Goal: Task Accomplishment & Management: Use online tool/utility

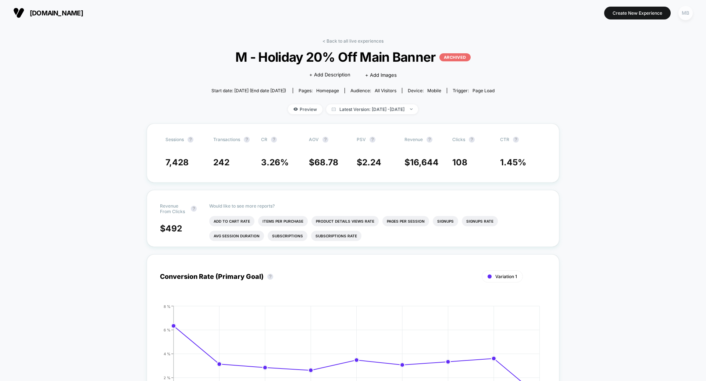
click at [683, 12] on div "MB" at bounding box center [685, 13] width 14 height 14
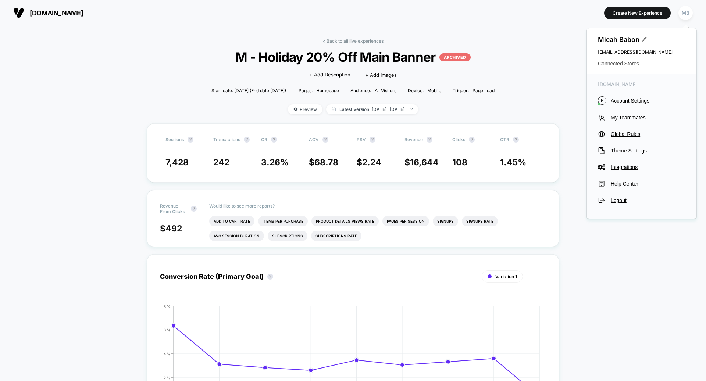
click at [611, 63] on span "Connected Stores" at bounding box center [640, 64] width 87 height 6
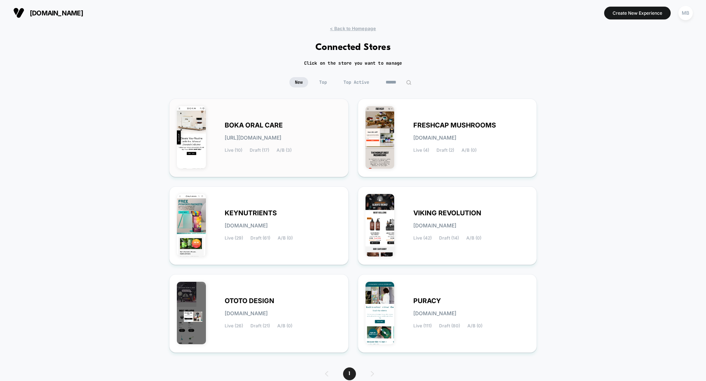
click at [285, 154] on div "BOKA ORAL CARE [URL][DOMAIN_NAME] Live (10) Draft (17) A/B (3)" at bounding box center [259, 137] width 164 height 63
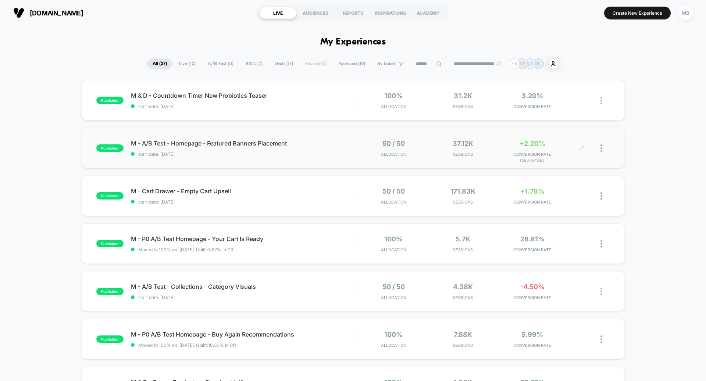
click at [599, 149] on div at bounding box center [596, 148] width 28 height 17
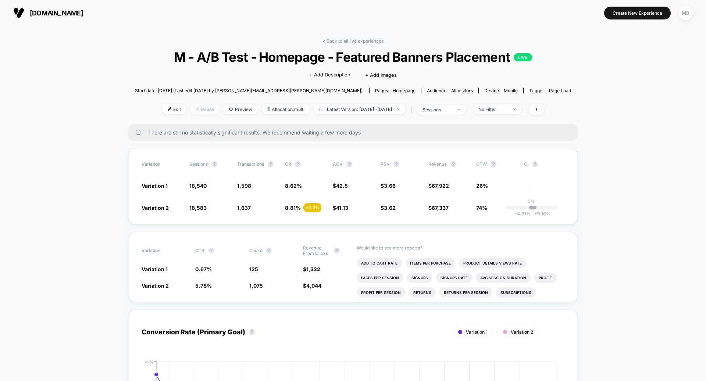
click at [195, 109] on span "Pause" at bounding box center [204, 109] width 29 height 10
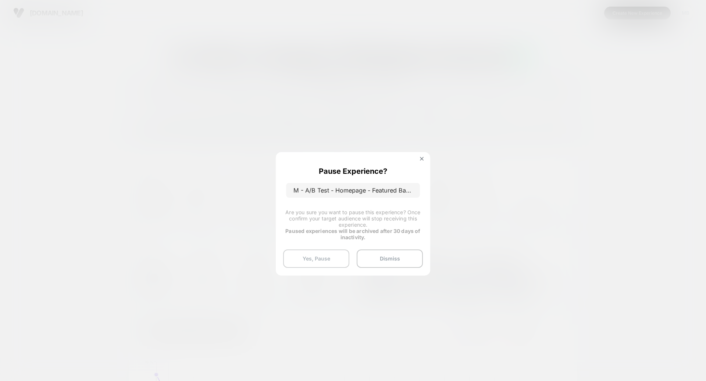
click at [322, 256] on button "Yes, Pause" at bounding box center [316, 259] width 66 height 18
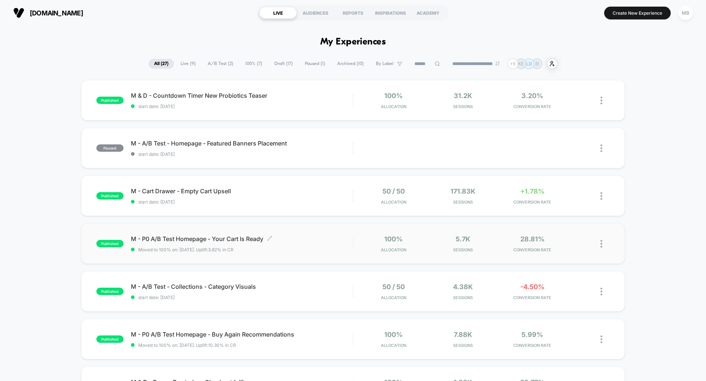
click at [237, 244] on div "M - P0 A/B Test Homepage - Your Cart Is Ready Click to edit experience details …" at bounding box center [242, 243] width 222 height 17
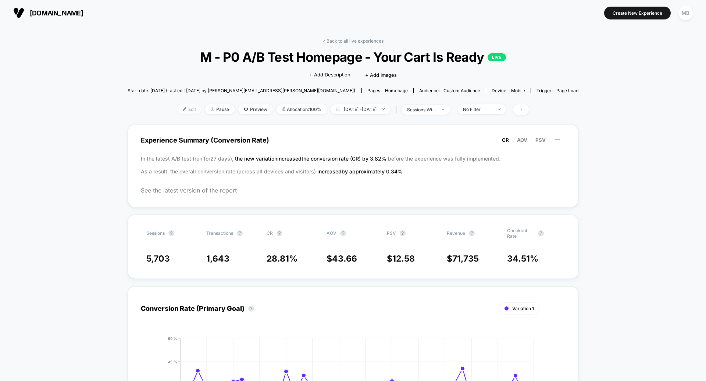
click at [177, 109] on span "Edit" at bounding box center [189, 109] width 24 height 10
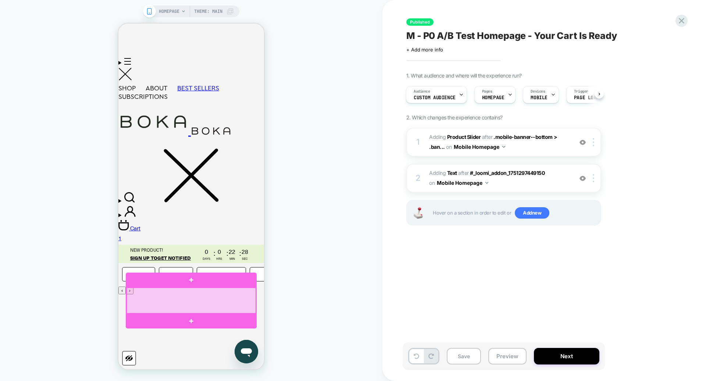
click at [245, 292] on div at bounding box center [190, 301] width 129 height 26
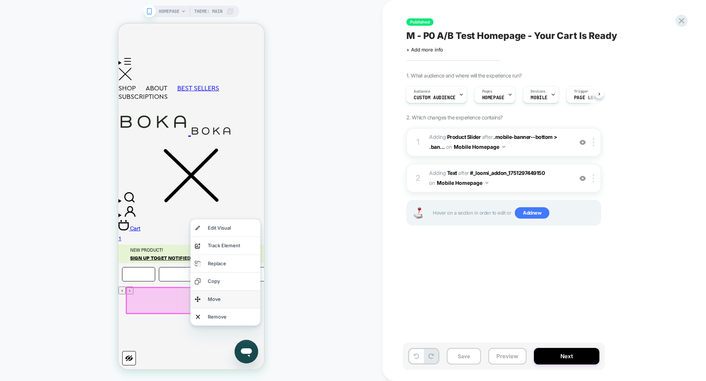
click at [220, 301] on div "Move" at bounding box center [232, 299] width 48 height 8
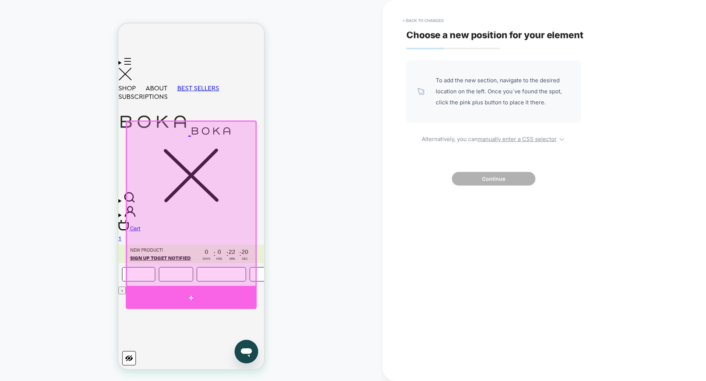
click at [240, 298] on div at bounding box center [191, 298] width 131 height 22
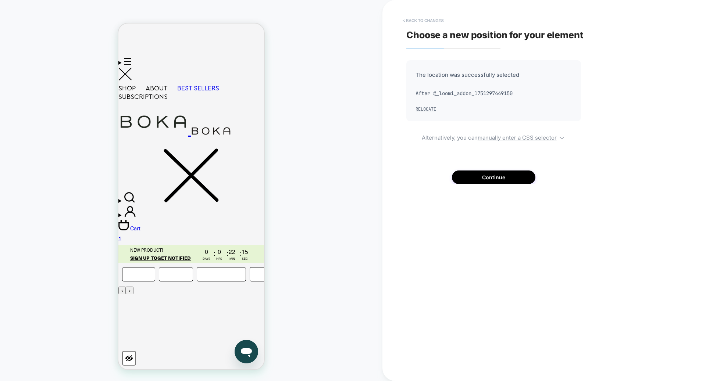
click at [409, 20] on button "< Back to changes" at bounding box center [423, 21] width 49 height 12
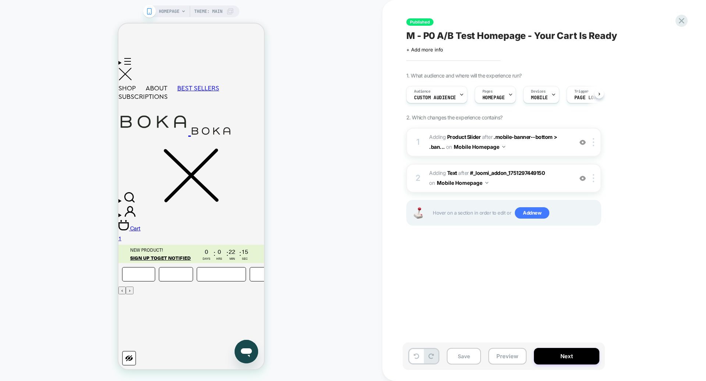
scroll to position [0, 0]
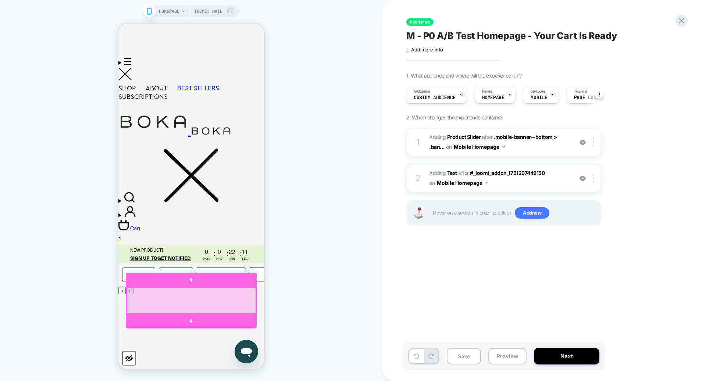
click at [234, 295] on div at bounding box center [190, 301] width 129 height 26
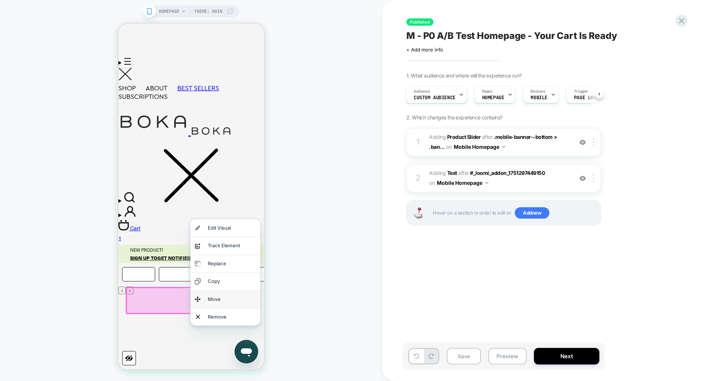
click at [233, 297] on div "Move" at bounding box center [232, 299] width 48 height 8
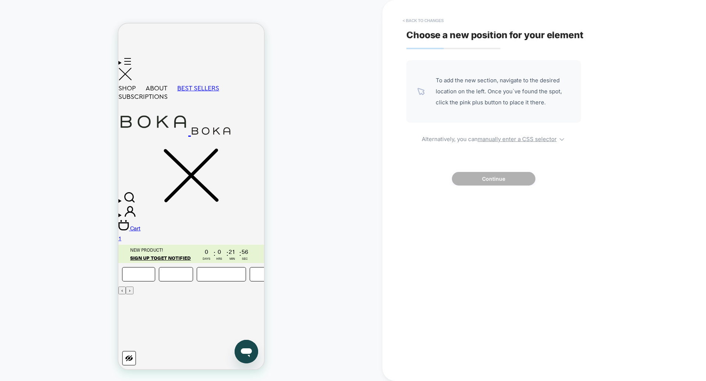
click at [435, 21] on button "< Back to changes" at bounding box center [423, 21] width 49 height 12
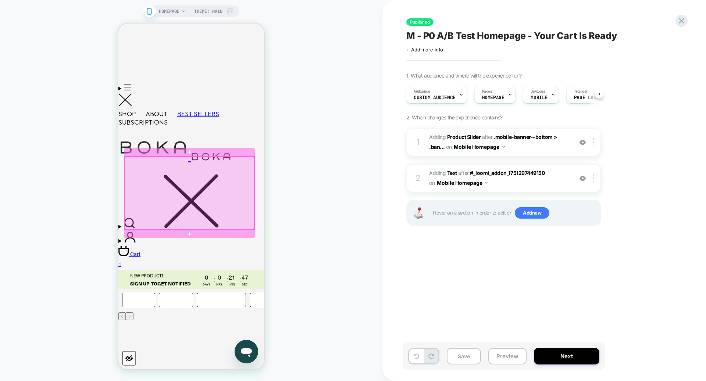
scroll to position [168, 0]
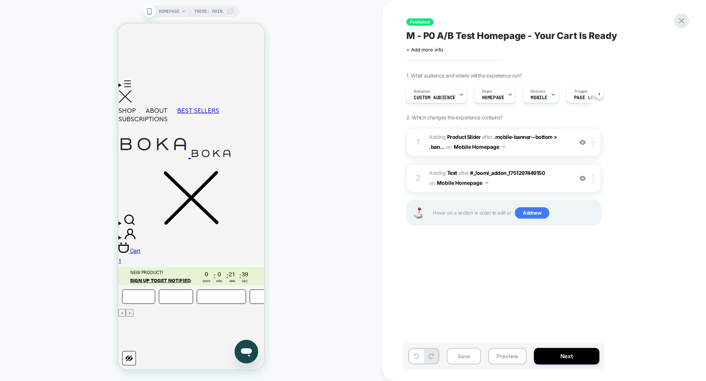
click at [683, 24] on icon at bounding box center [681, 21] width 10 height 10
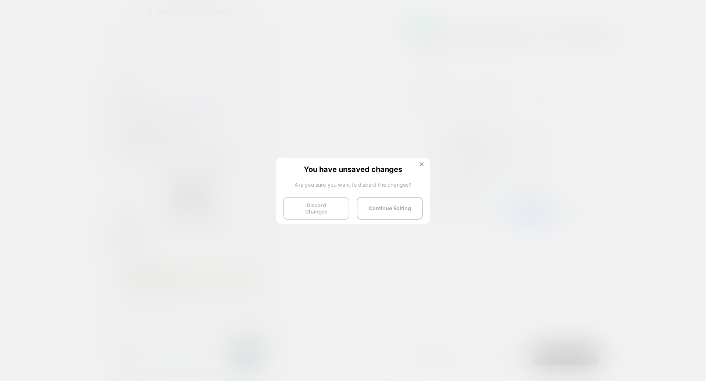
click at [317, 207] on button "Discard Changes" at bounding box center [316, 208] width 66 height 23
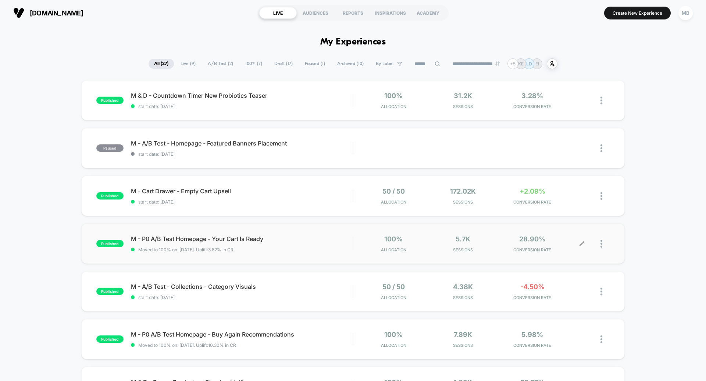
click at [603, 246] on div at bounding box center [604, 243] width 9 height 17
click at [297, 258] on div "published M - P0 A/B Test Homepage - Your Cart Is Ready Moved to 100% on: [DATE…" at bounding box center [352, 243] width 543 height 40
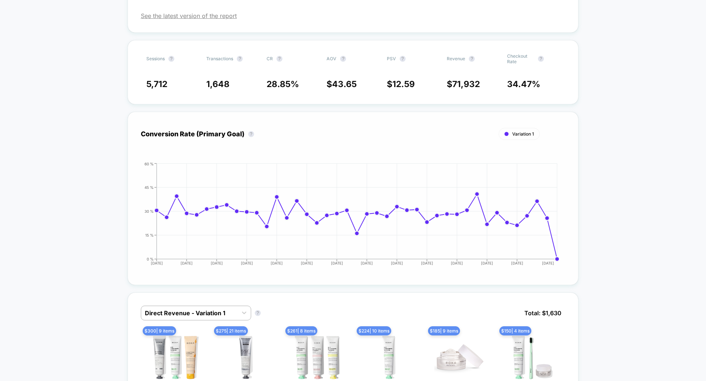
scroll to position [215, 0]
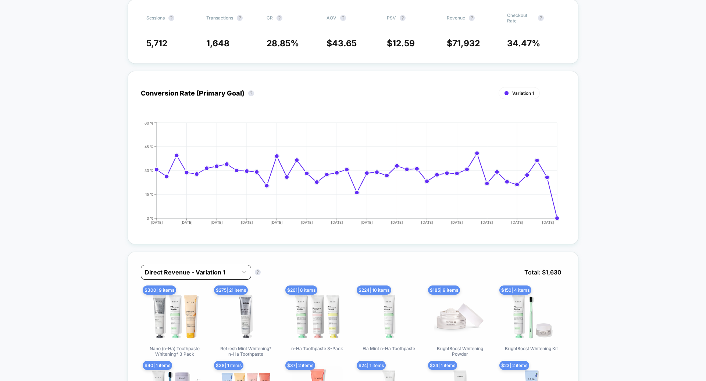
click at [222, 269] on div at bounding box center [189, 272] width 89 height 9
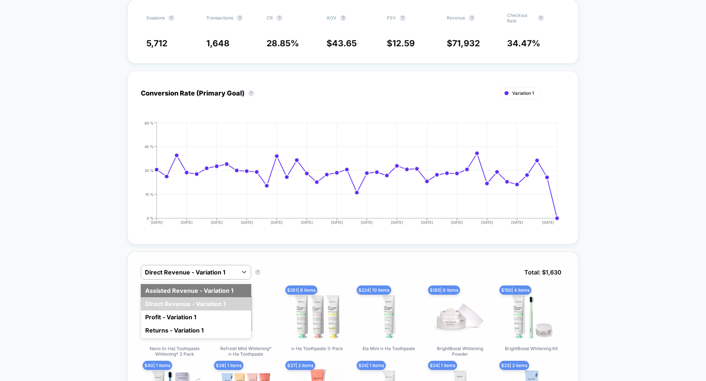
click at [214, 284] on div "Assisted Revenue - Variation 1" at bounding box center [196, 290] width 110 height 13
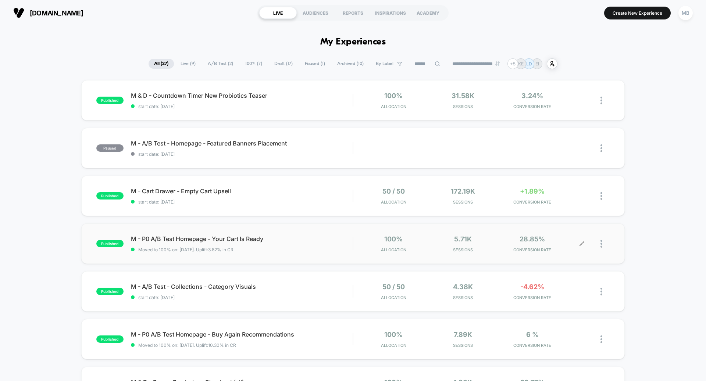
click at [603, 244] on div at bounding box center [604, 243] width 9 height 17
